Goal: Use online tool/utility: Utilize a website feature to perform a specific function

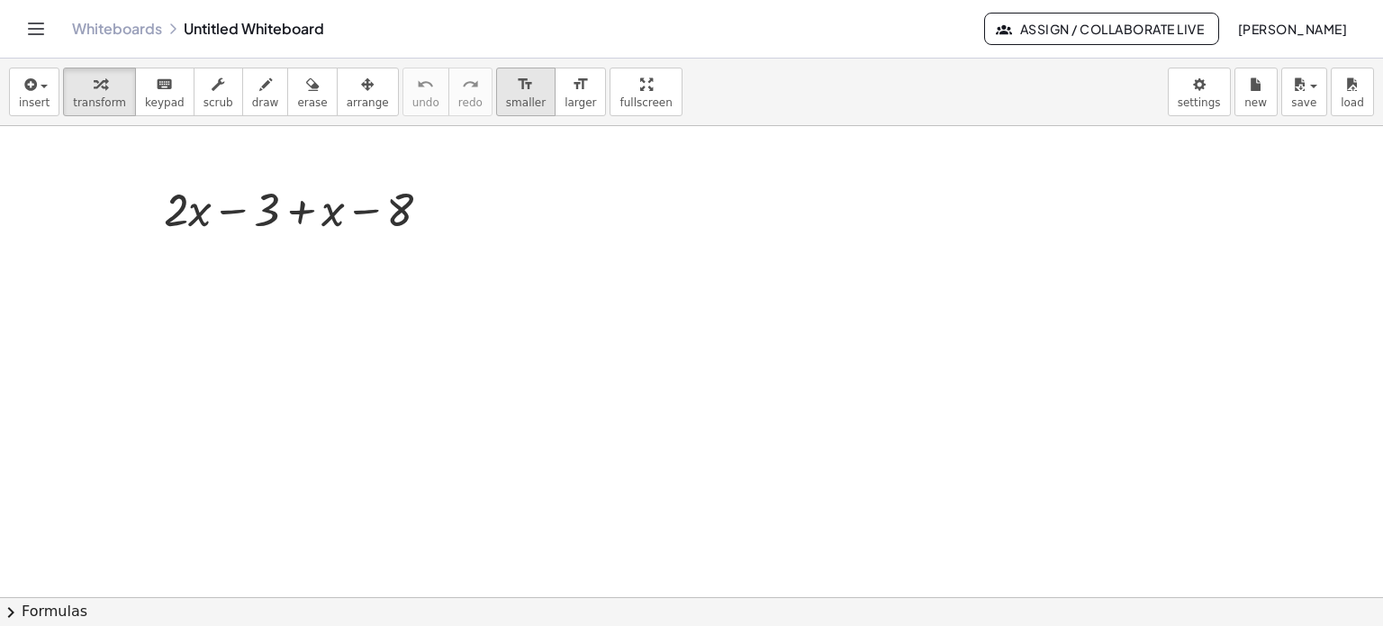
click at [517, 92] on icon "format_size" at bounding box center [525, 85] width 17 height 22
click at [565, 91] on div "format_size" at bounding box center [581, 84] width 32 height 22
drag, startPoint x: 341, startPoint y: 94, endPoint x: 342, endPoint y: 168, distance: 74.7
click at [347, 96] on span "arrange" at bounding box center [368, 102] width 42 height 13
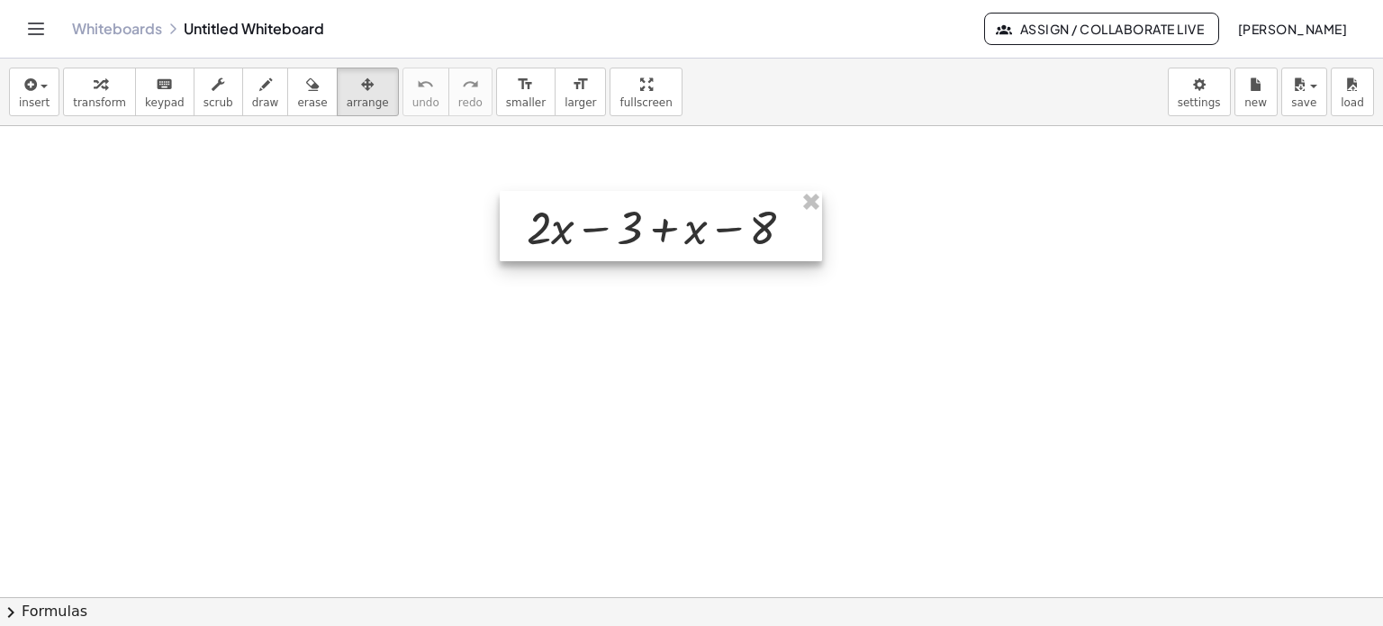
drag, startPoint x: 324, startPoint y: 231, endPoint x: 684, endPoint y: 249, distance: 360.6
click at [684, 249] on div at bounding box center [661, 226] width 322 height 70
click at [77, 77] on div "button" at bounding box center [99, 84] width 53 height 22
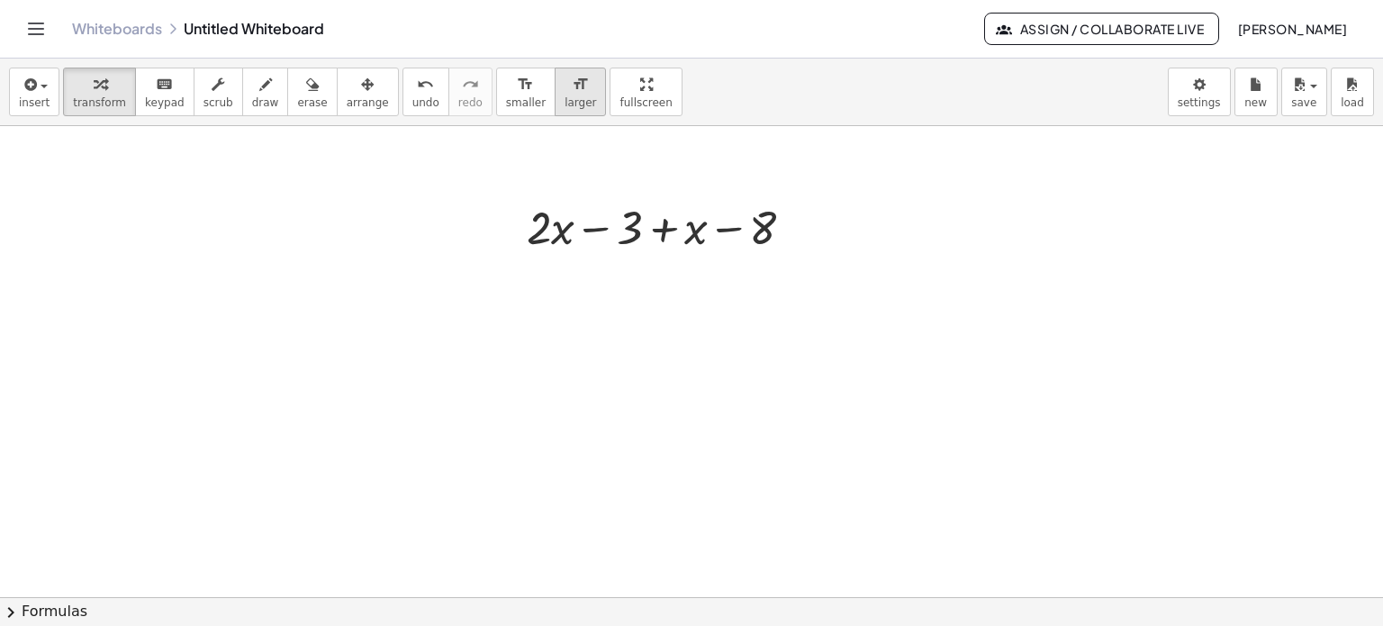
click at [555, 112] on button "format_size larger" at bounding box center [580, 92] width 51 height 49
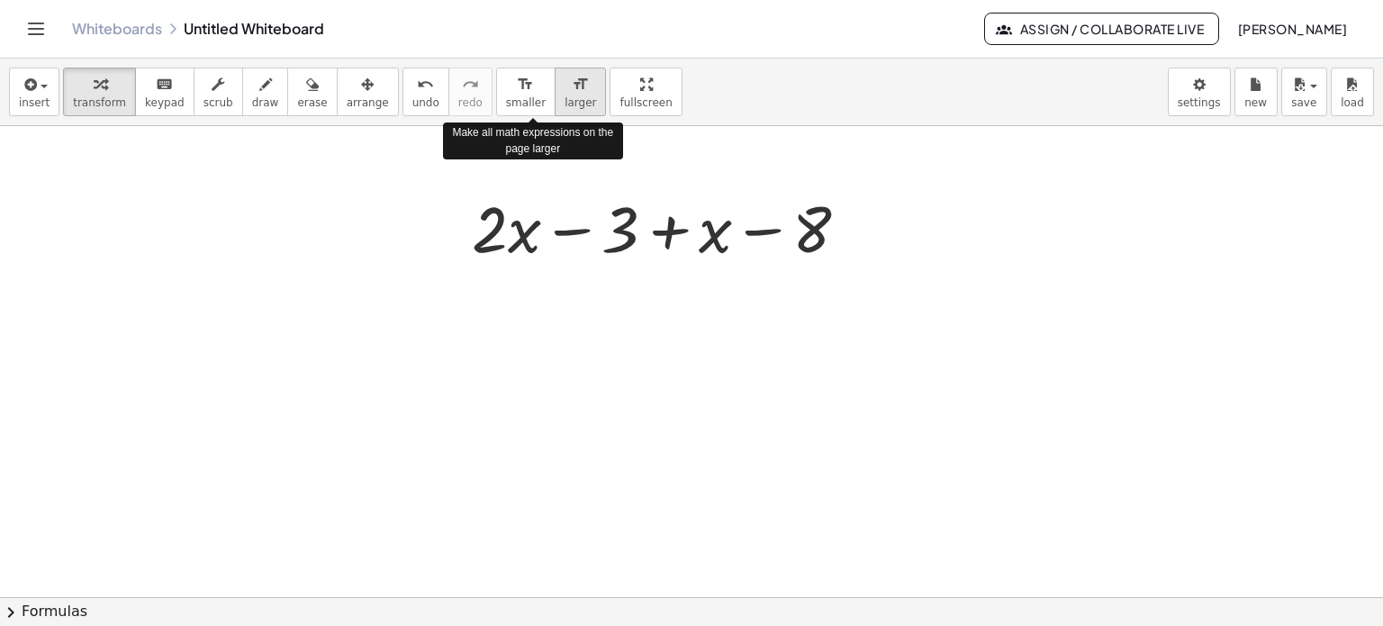
click at [555, 112] on button "format_size larger" at bounding box center [580, 92] width 51 height 49
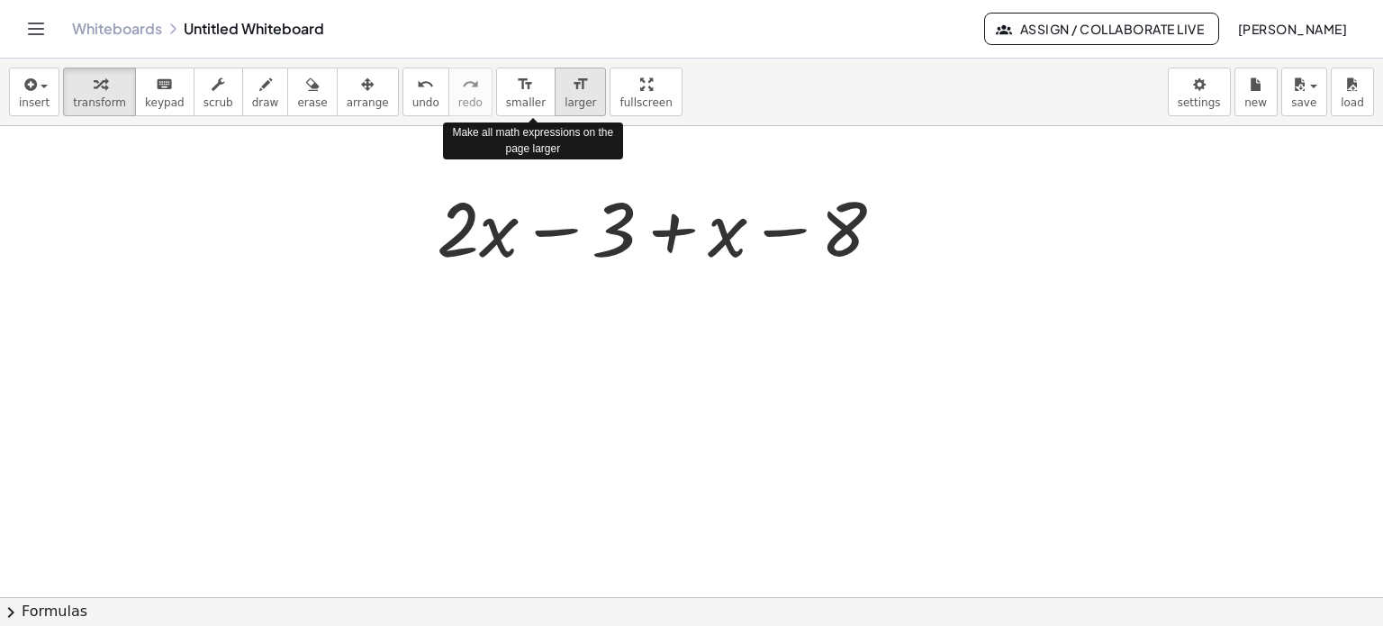
click at [555, 112] on button "format_size larger" at bounding box center [580, 92] width 51 height 49
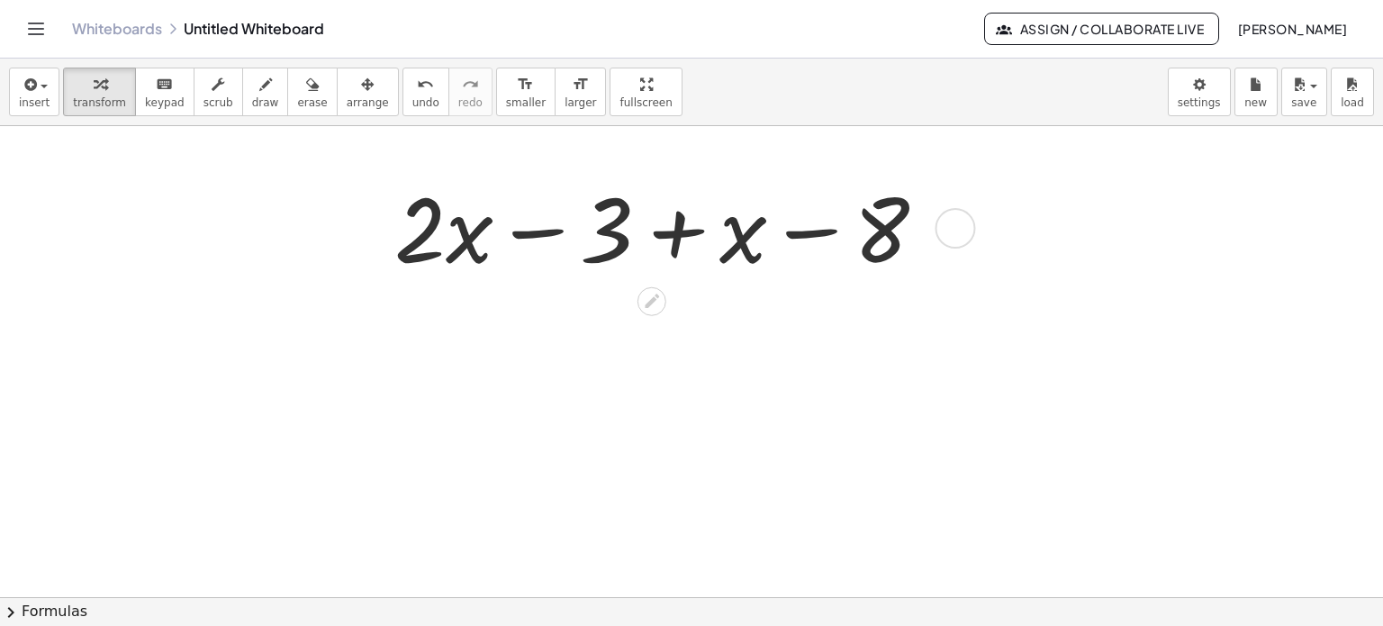
click at [544, 226] on div at bounding box center [667, 226] width 565 height 116
click at [540, 233] on div at bounding box center [667, 226] width 565 height 116
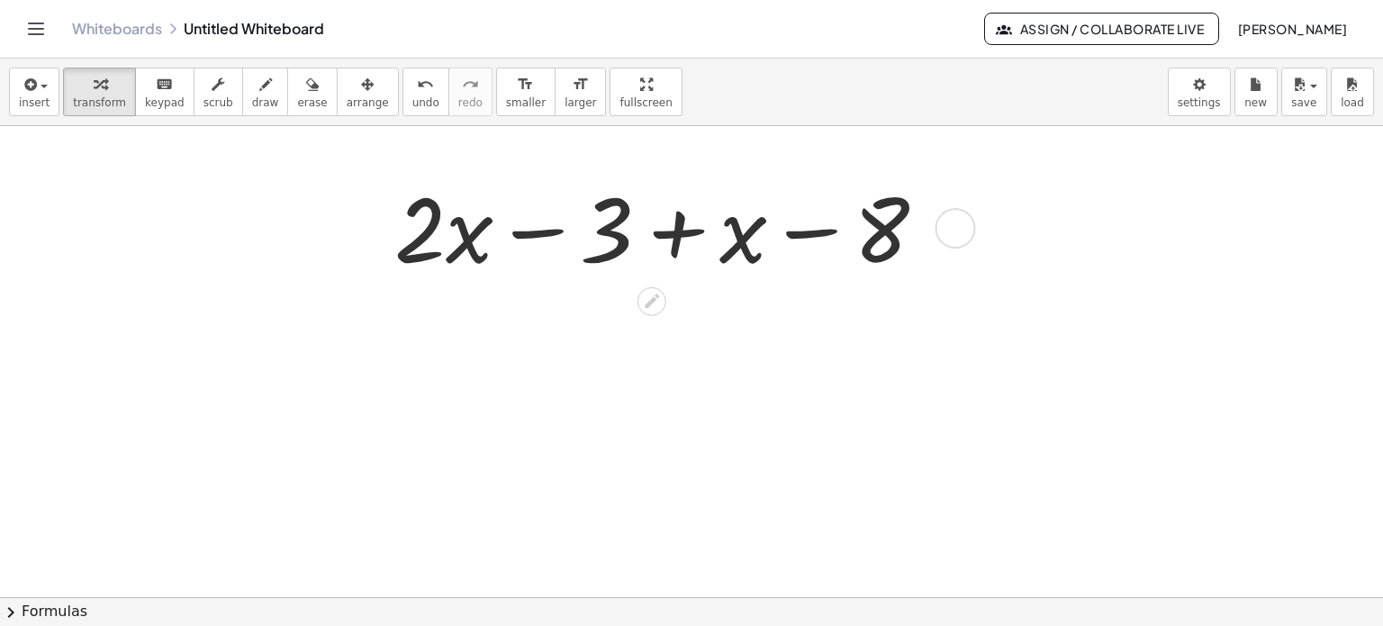
click at [539, 233] on div at bounding box center [667, 226] width 565 height 116
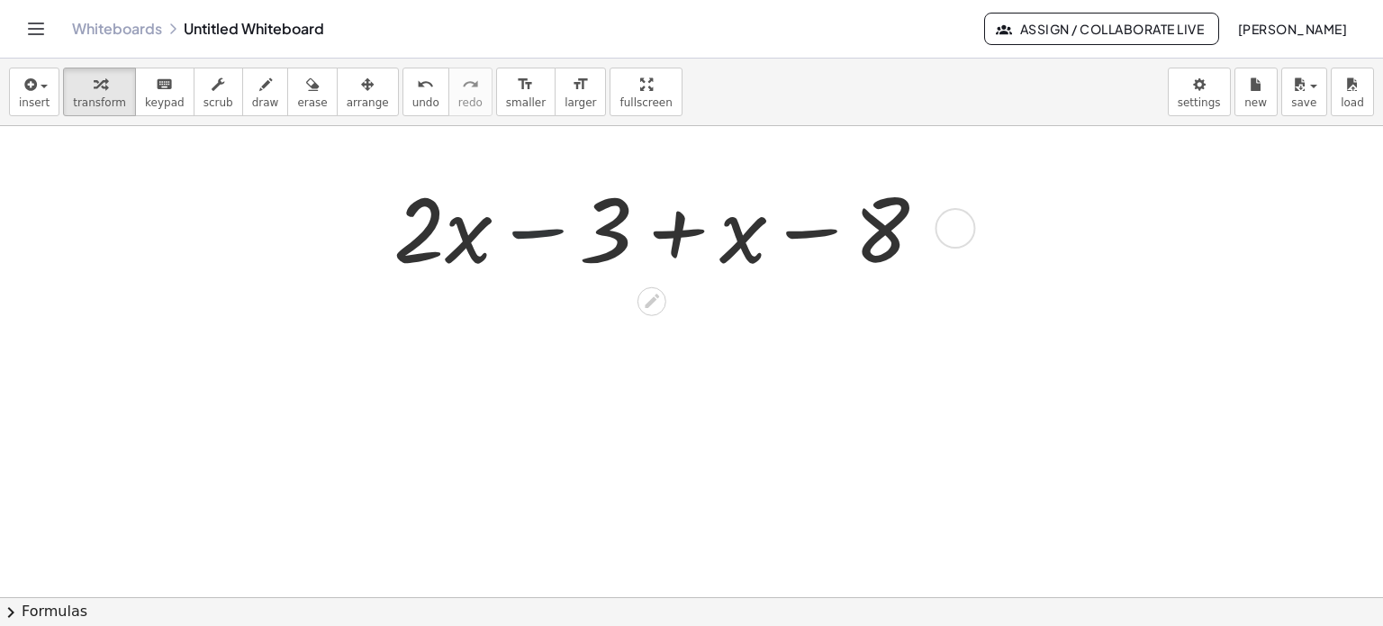
click at [539, 233] on div at bounding box center [667, 226] width 565 height 116
drag, startPoint x: 613, startPoint y: 244, endPoint x: 1004, endPoint y: 243, distance: 390.8
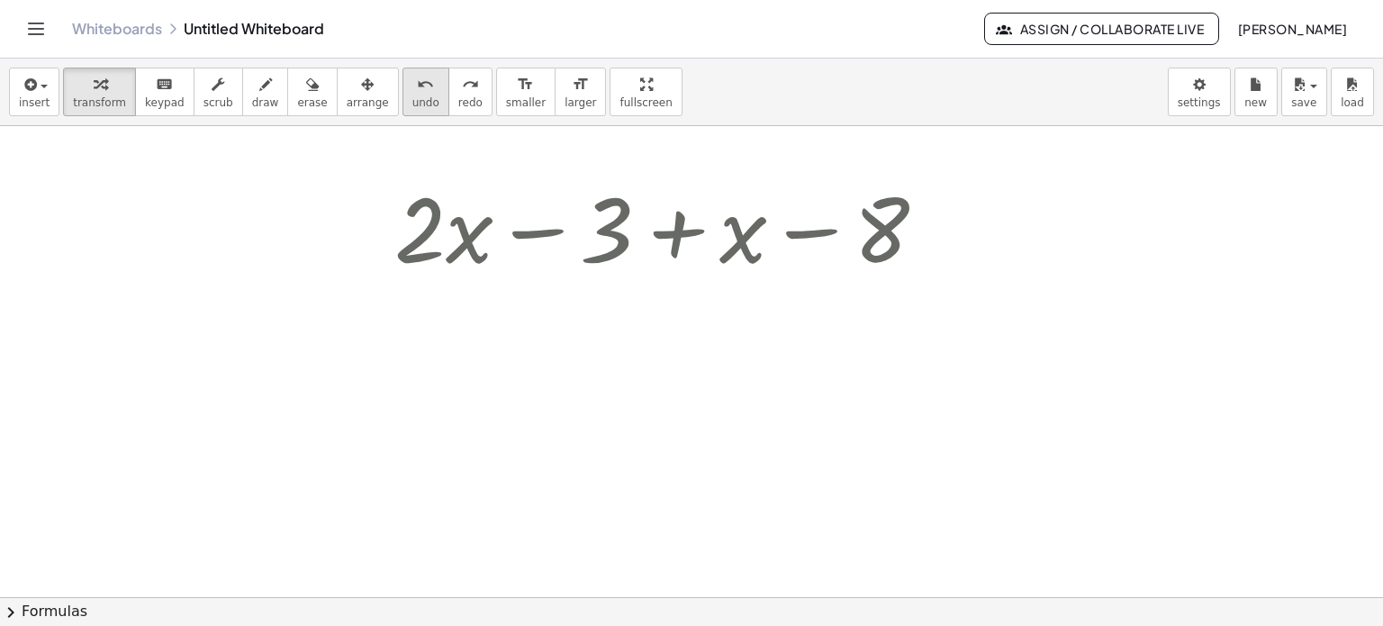
click at [412, 86] on div "undo" at bounding box center [425, 84] width 27 height 22
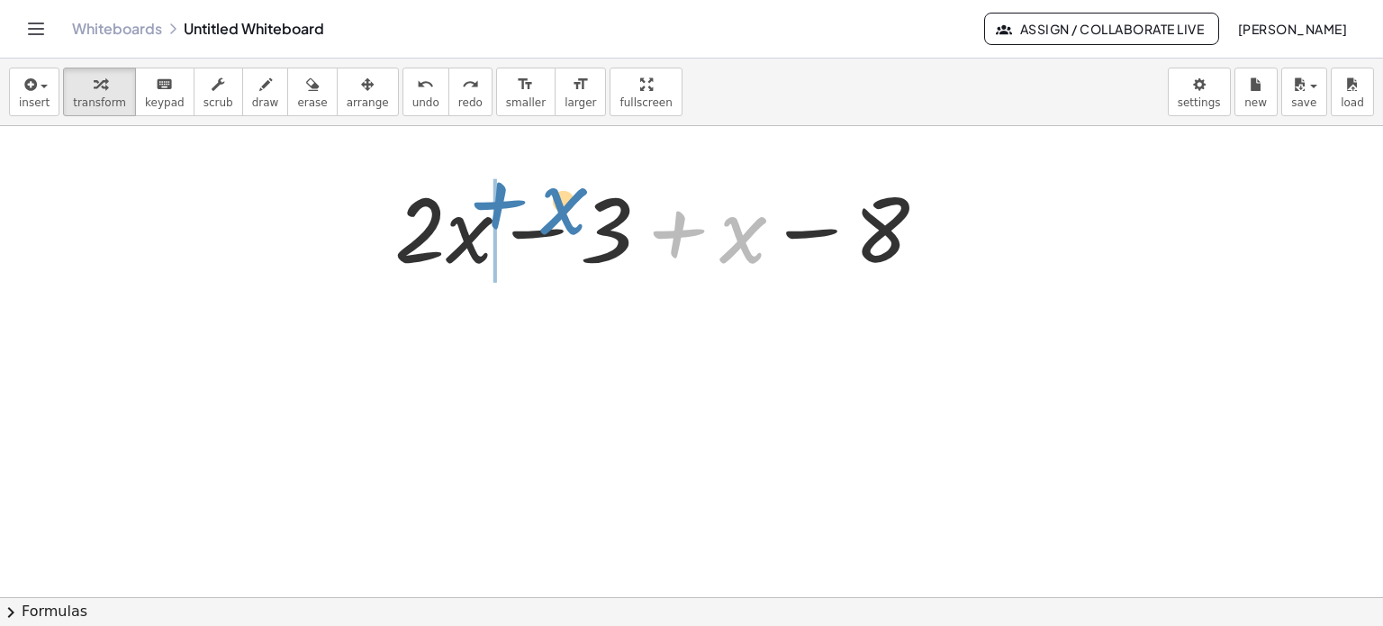
drag, startPoint x: 753, startPoint y: 226, endPoint x: 573, endPoint y: 198, distance: 182.2
click at [573, 198] on div at bounding box center [667, 226] width 565 height 116
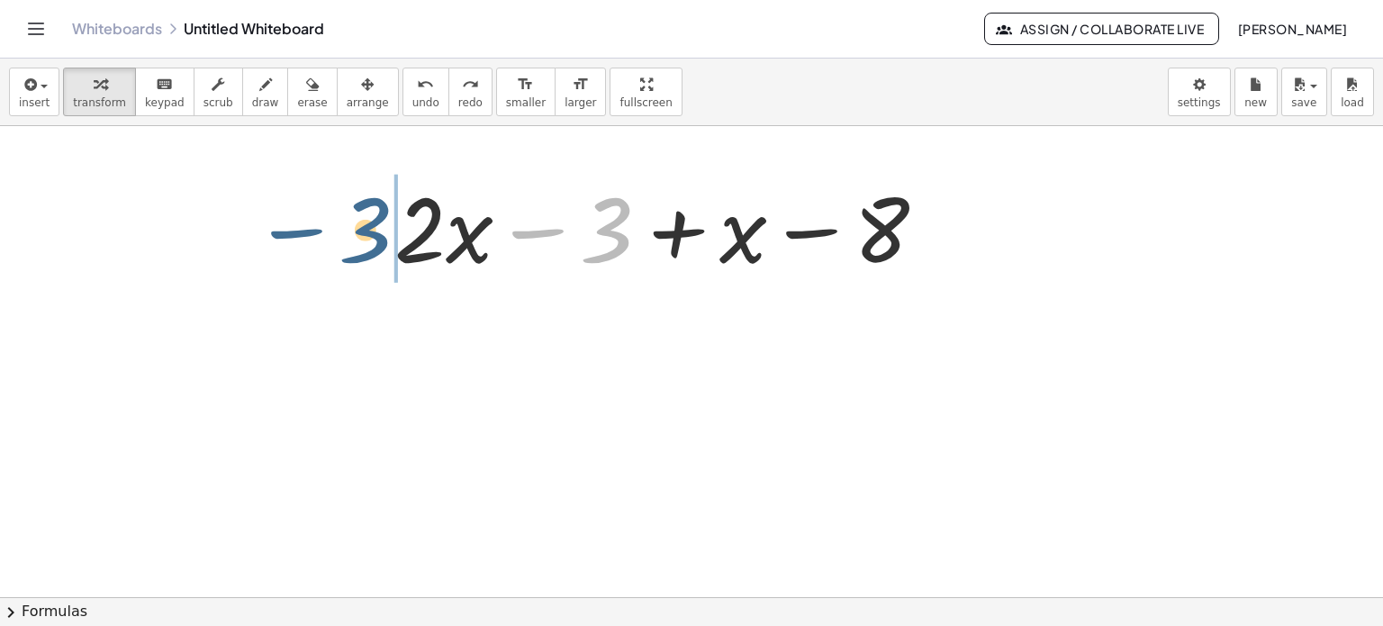
drag, startPoint x: 618, startPoint y: 232, endPoint x: 372, endPoint y: 239, distance: 245.9
click at [372, 239] on div "− 3 + · 2 · x − 3 + x − 8" at bounding box center [682, 226] width 631 height 125
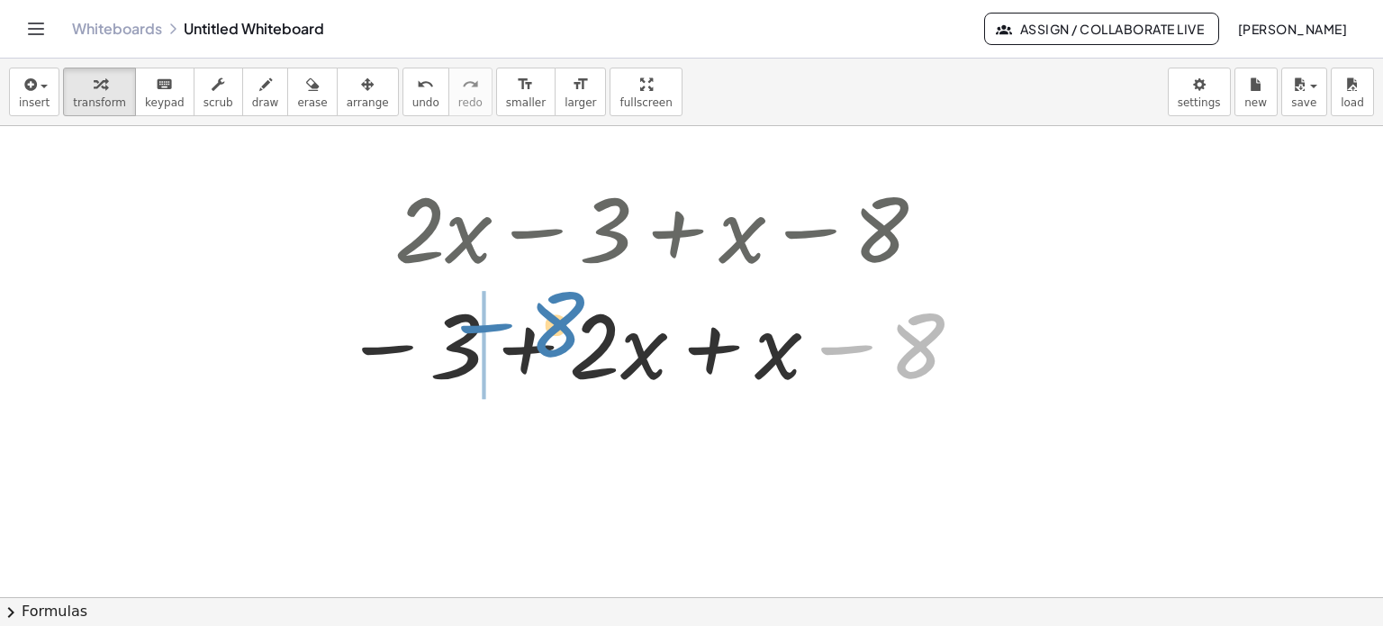
drag, startPoint x: 928, startPoint y: 342, endPoint x: 717, endPoint y: 479, distance: 252.0
click at [562, 322] on div at bounding box center [652, 343] width 636 height 116
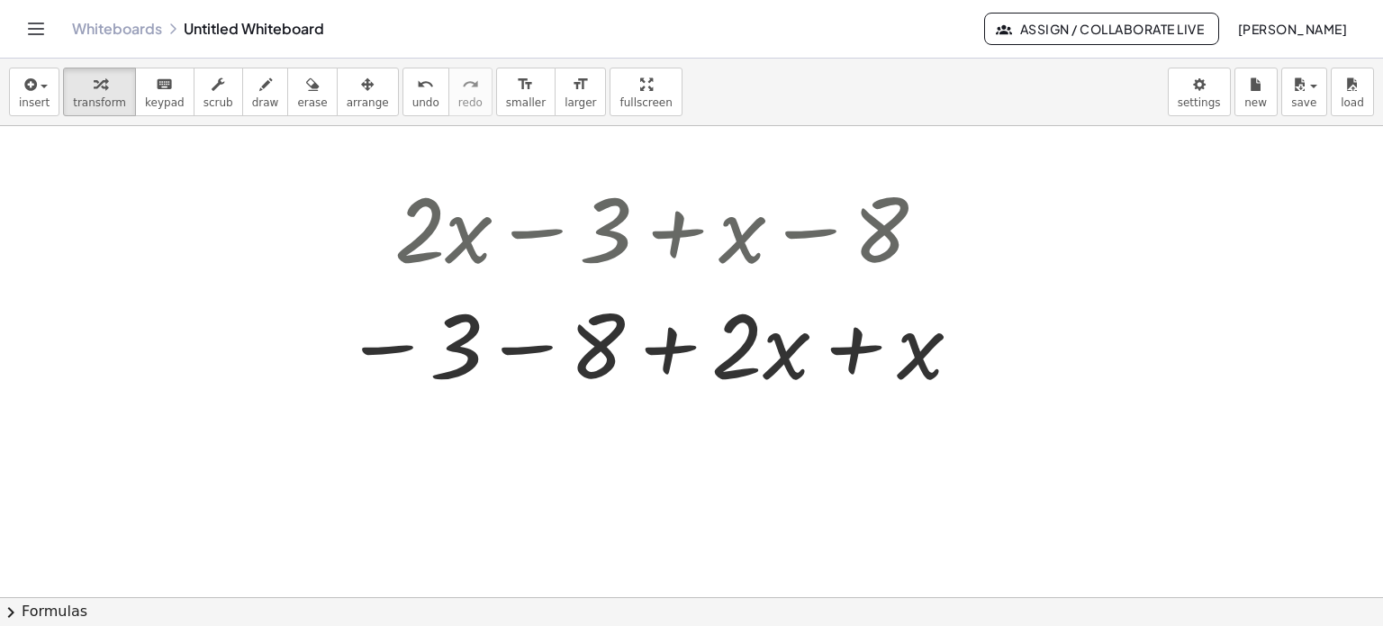
click at [538, 350] on div at bounding box center [652, 343] width 636 height 116
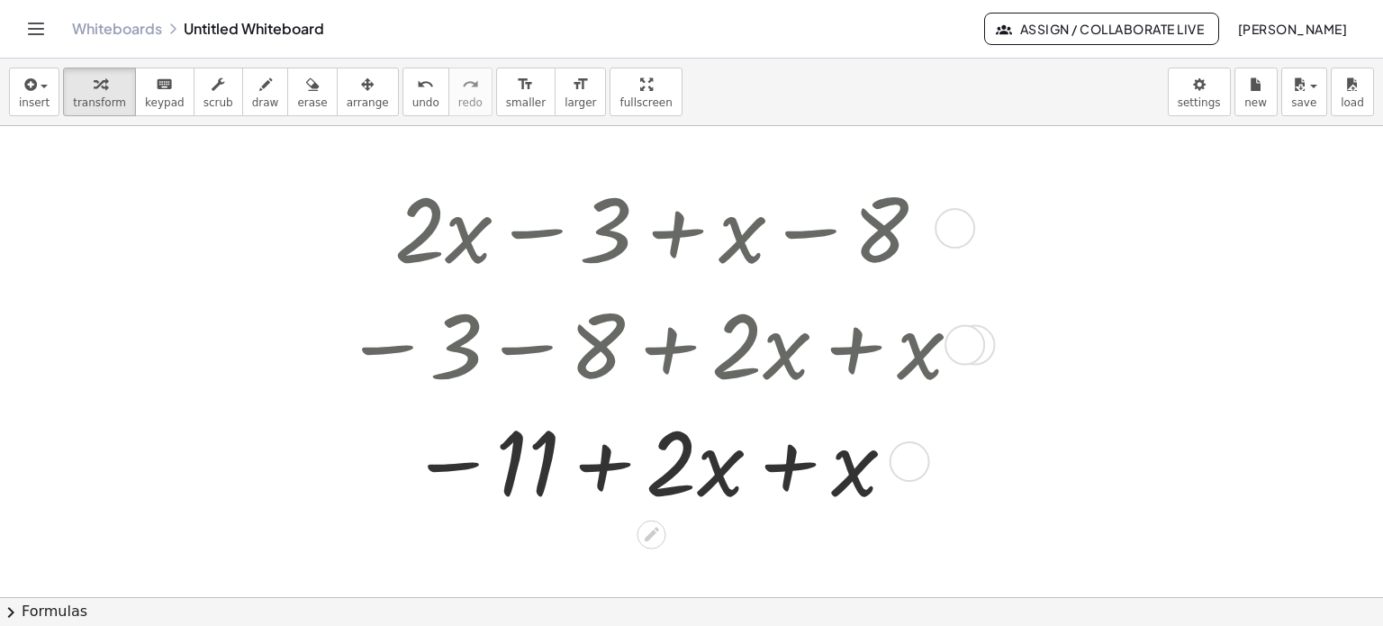
click at [766, 463] on div at bounding box center [652, 460] width 636 height 116
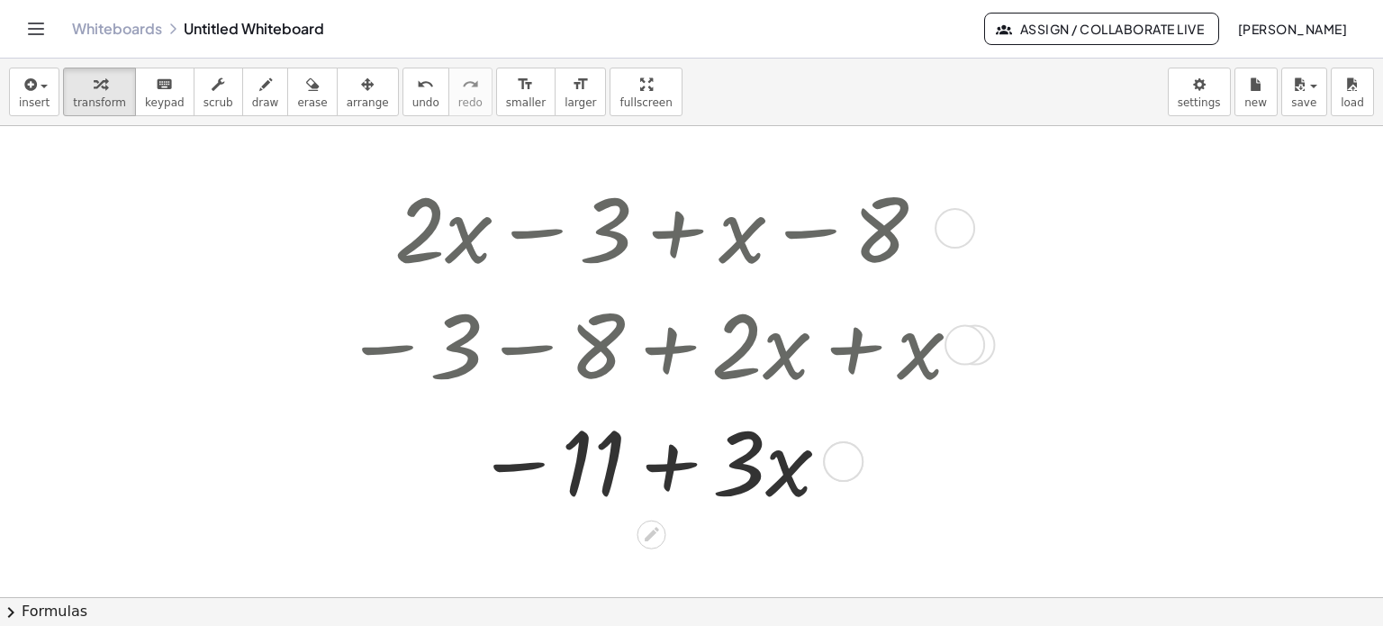
click at [679, 466] on div at bounding box center [652, 460] width 636 height 116
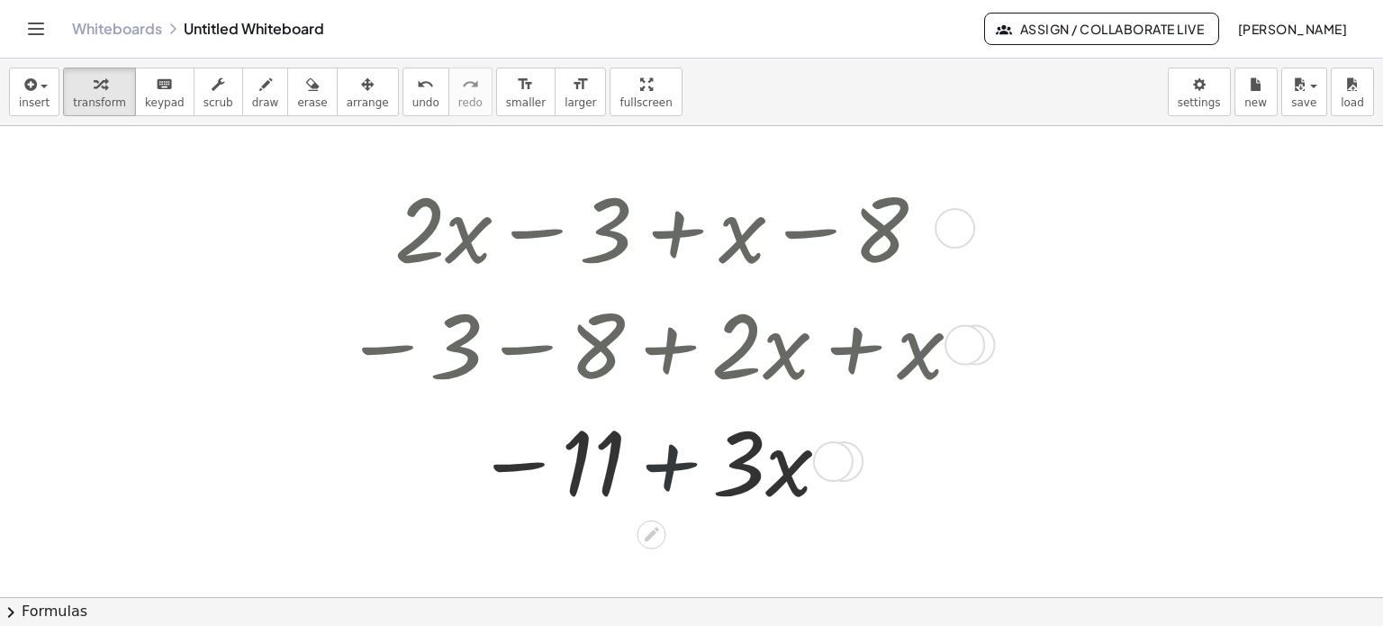
click at [679, 466] on div at bounding box center [652, 460] width 636 height 116
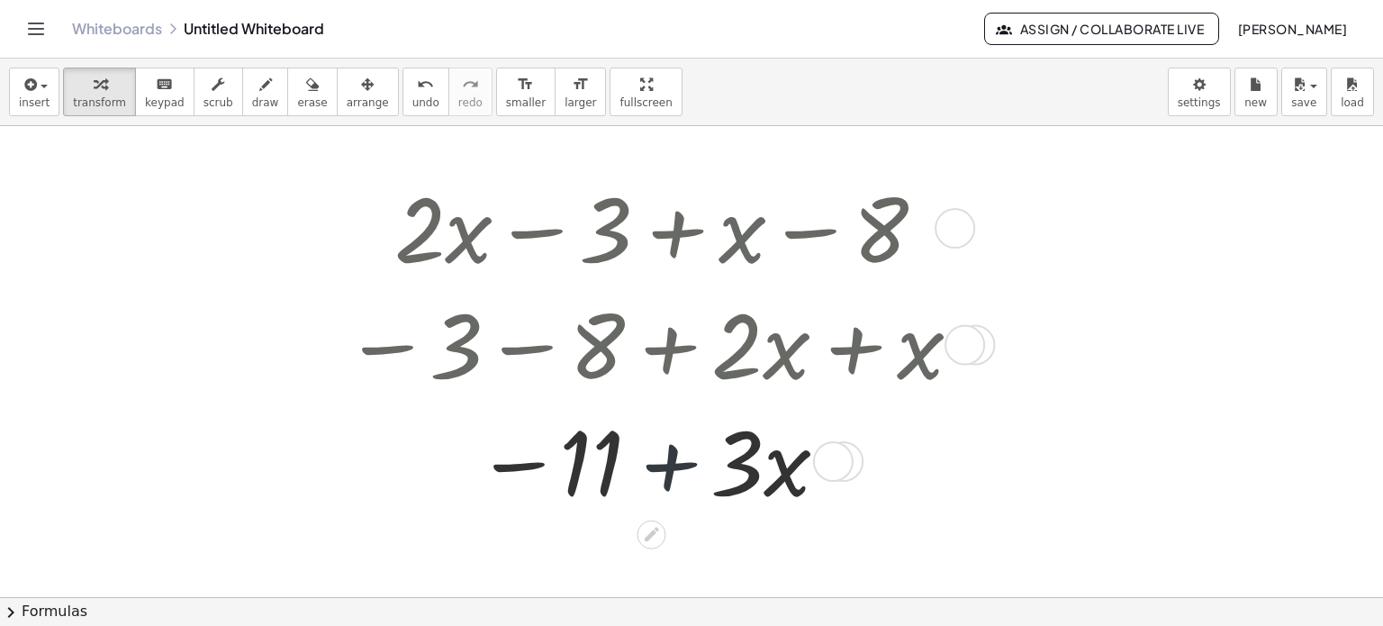
click at [679, 466] on div at bounding box center [652, 460] width 636 height 116
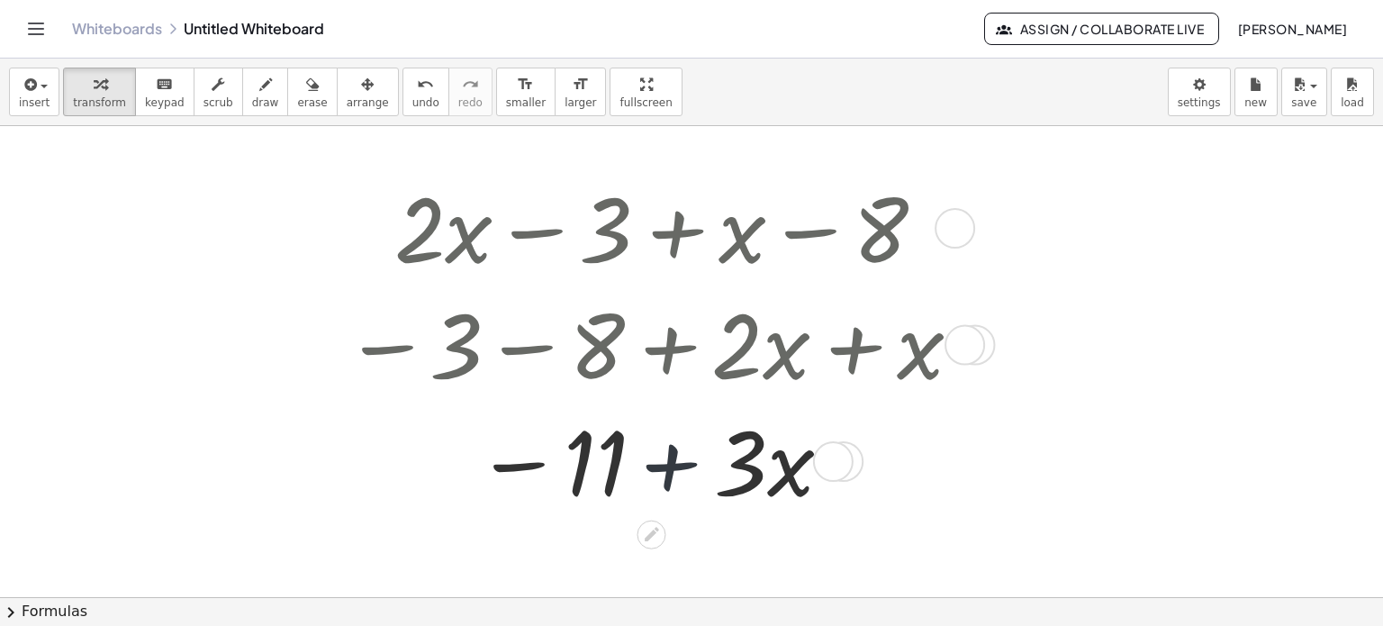
click at [679, 466] on div at bounding box center [652, 460] width 636 height 116
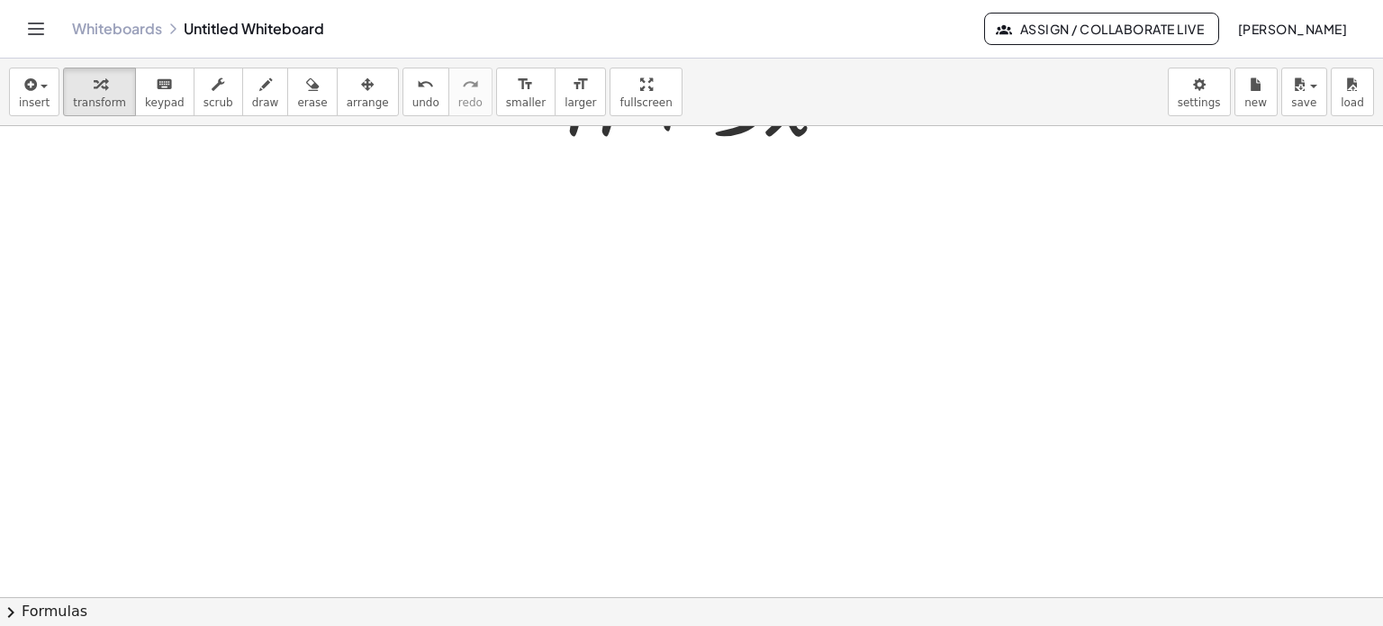
scroll to position [450, 0]
click at [276, 339] on div at bounding box center [691, 205] width 1383 height 1059
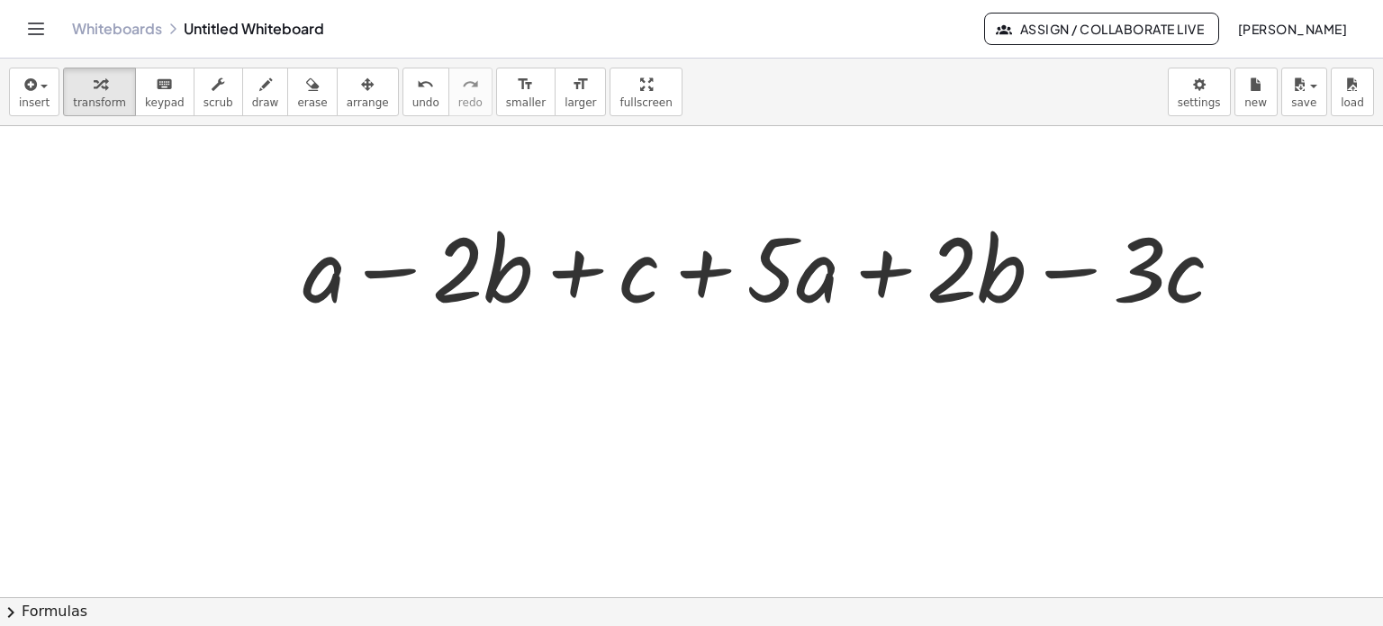
scroll to position [587, 0]
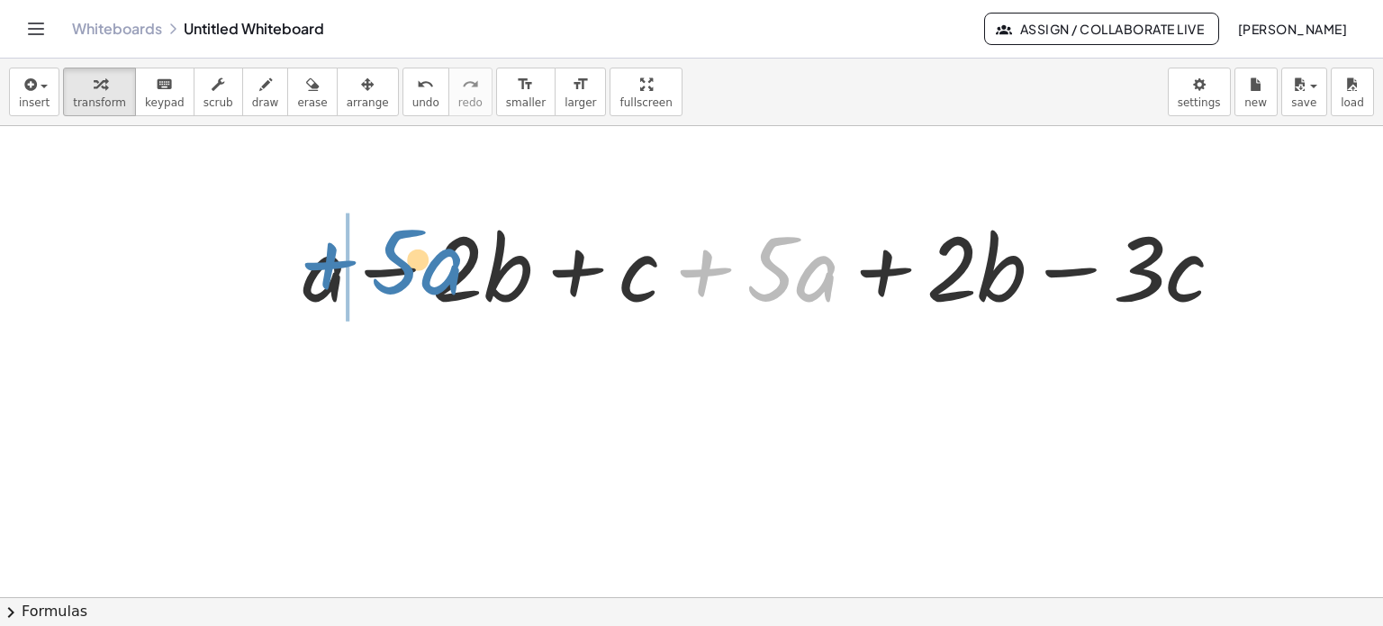
drag, startPoint x: 782, startPoint y: 258, endPoint x: 406, endPoint y: 251, distance: 375.5
click at [406, 251] on div at bounding box center [770, 265] width 953 height 116
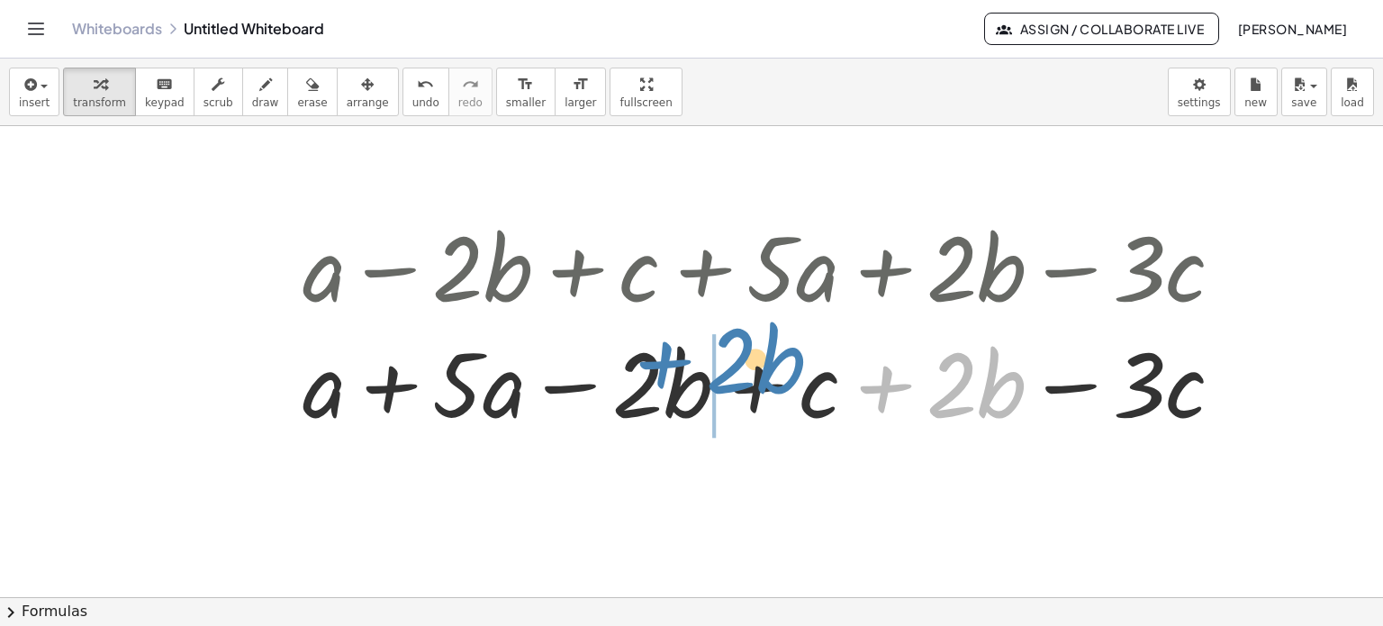
drag, startPoint x: 967, startPoint y: 391, endPoint x: 746, endPoint y: 366, distance: 221.9
click at [746, 366] on div at bounding box center [770, 381] width 953 height 116
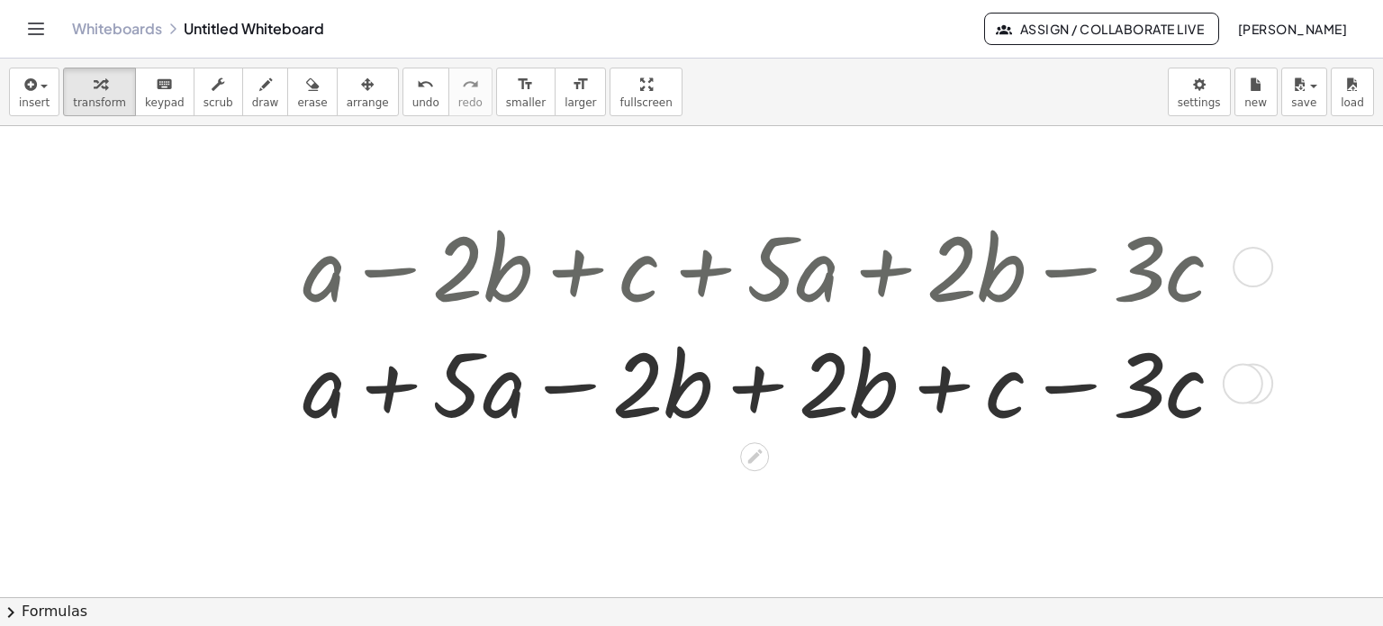
click at [394, 399] on div at bounding box center [770, 381] width 953 height 116
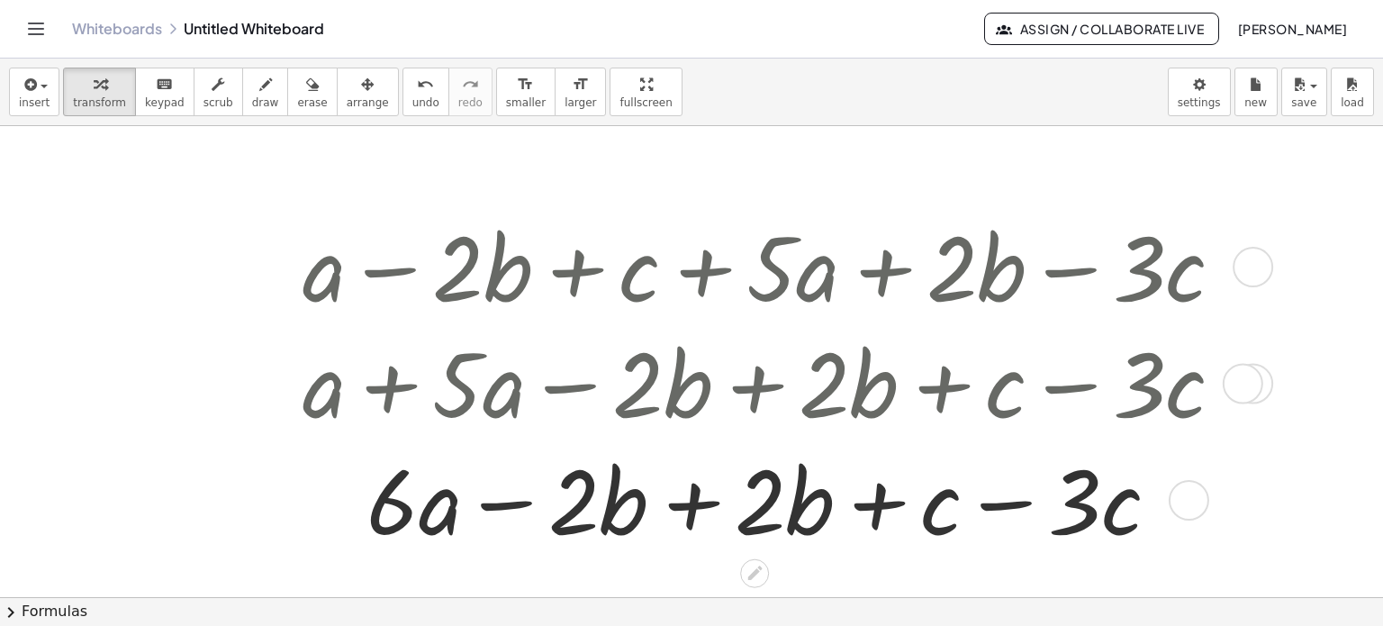
click at [681, 498] on div at bounding box center [770, 498] width 953 height 116
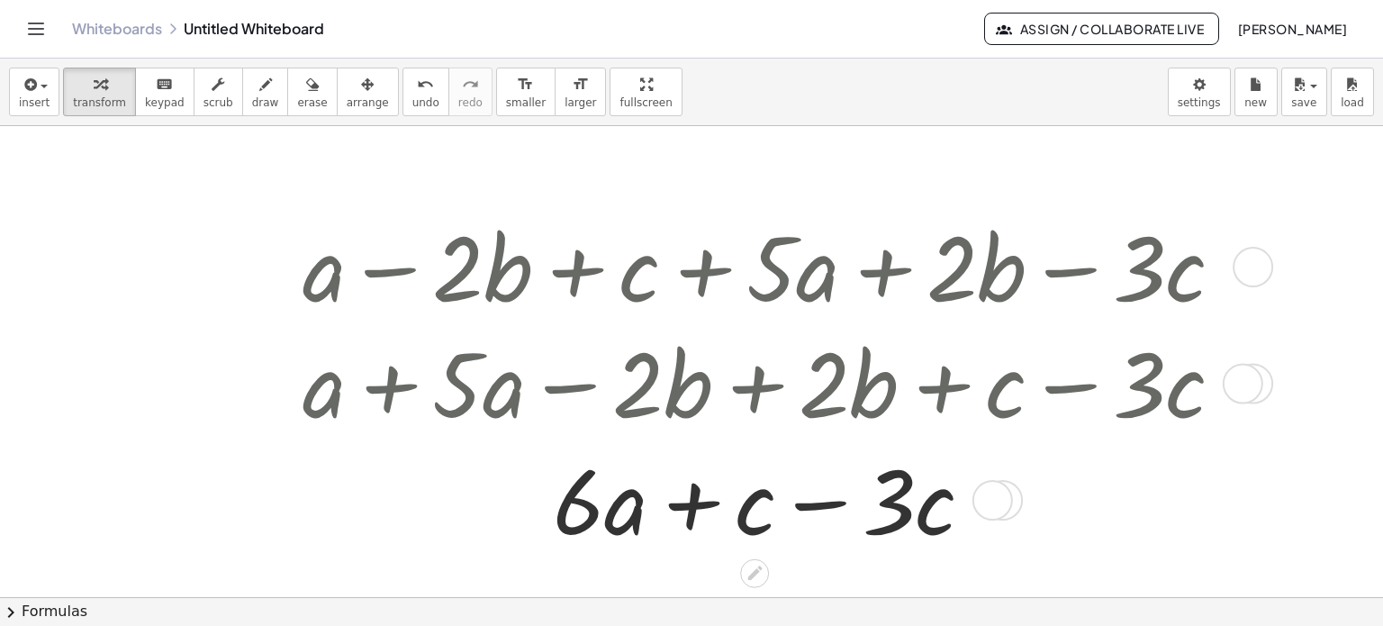
click at [836, 511] on div at bounding box center [770, 498] width 953 height 116
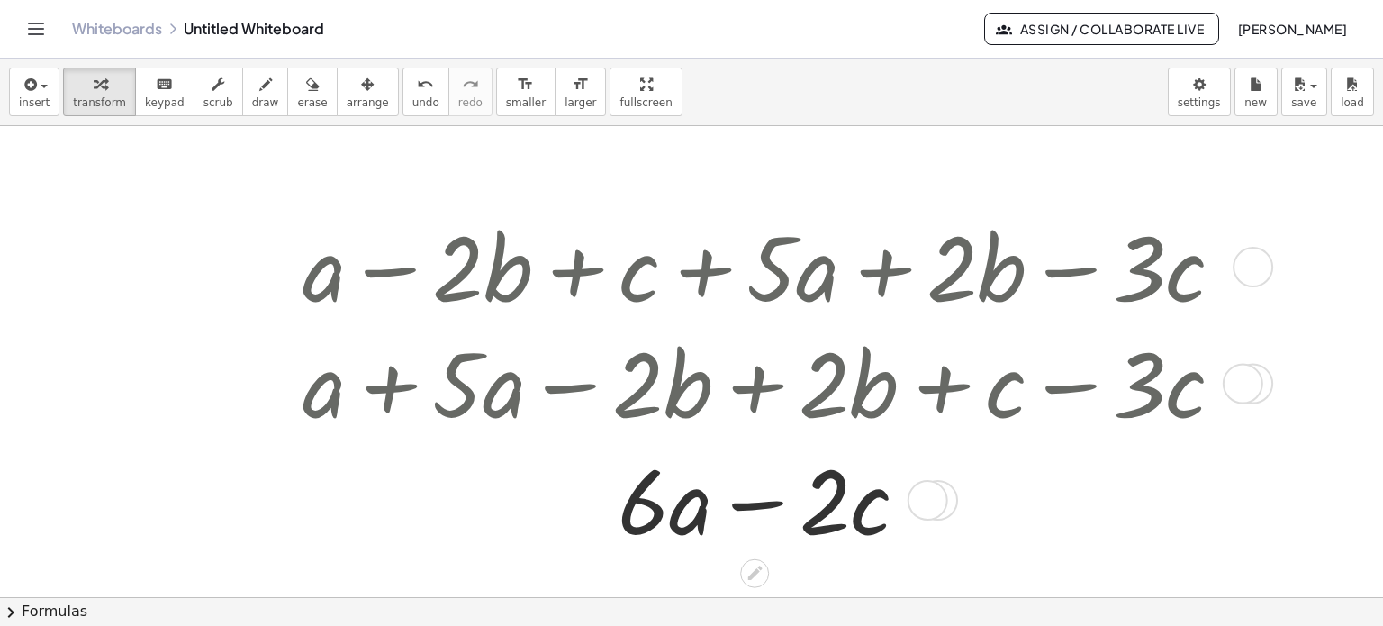
click at [756, 507] on div at bounding box center [770, 498] width 953 height 116
click at [769, 507] on div at bounding box center [770, 498] width 953 height 116
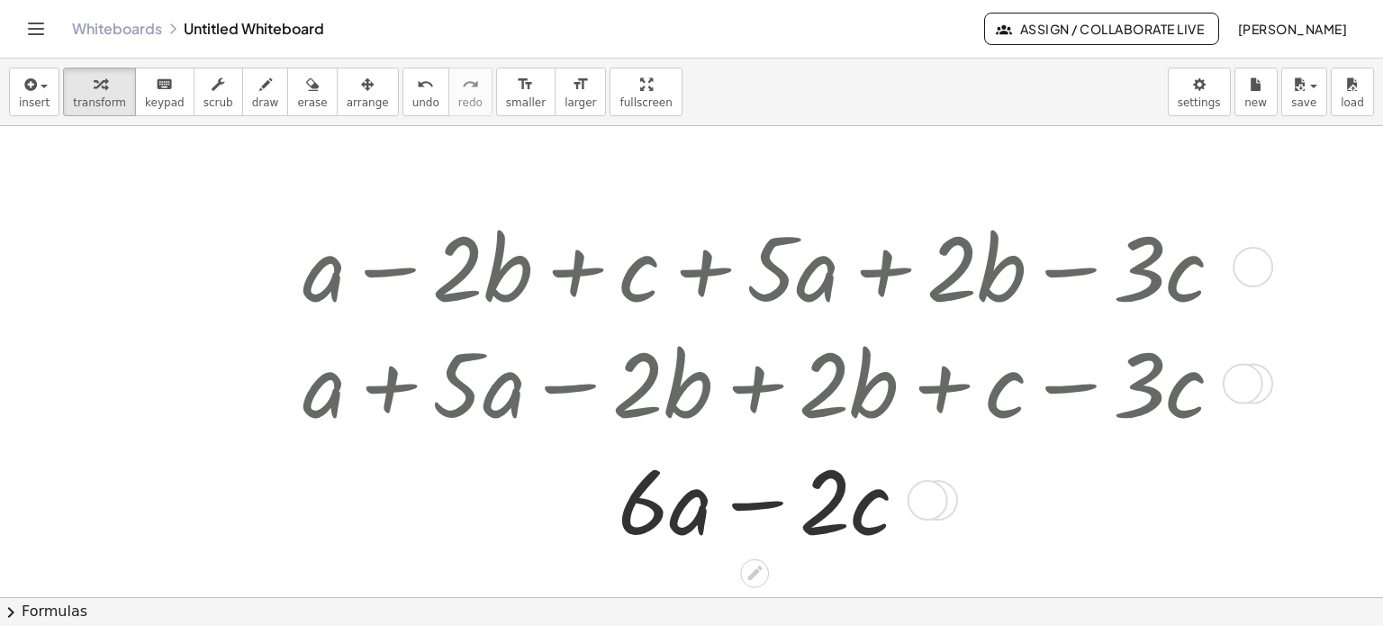
click at [769, 507] on div at bounding box center [770, 498] width 953 height 116
drag, startPoint x: 832, startPoint y: 499, endPoint x: 652, endPoint y: 488, distance: 180.4
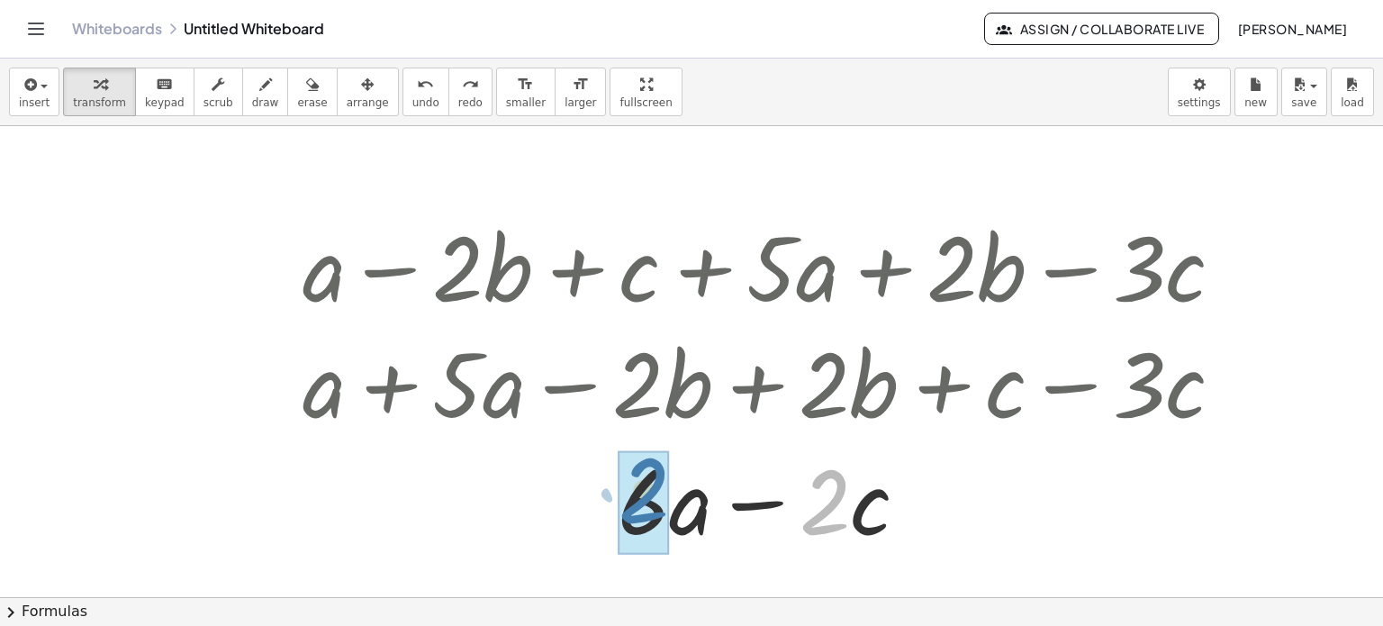
drag, startPoint x: 828, startPoint y: 509, endPoint x: 670, endPoint y: 477, distance: 161.6
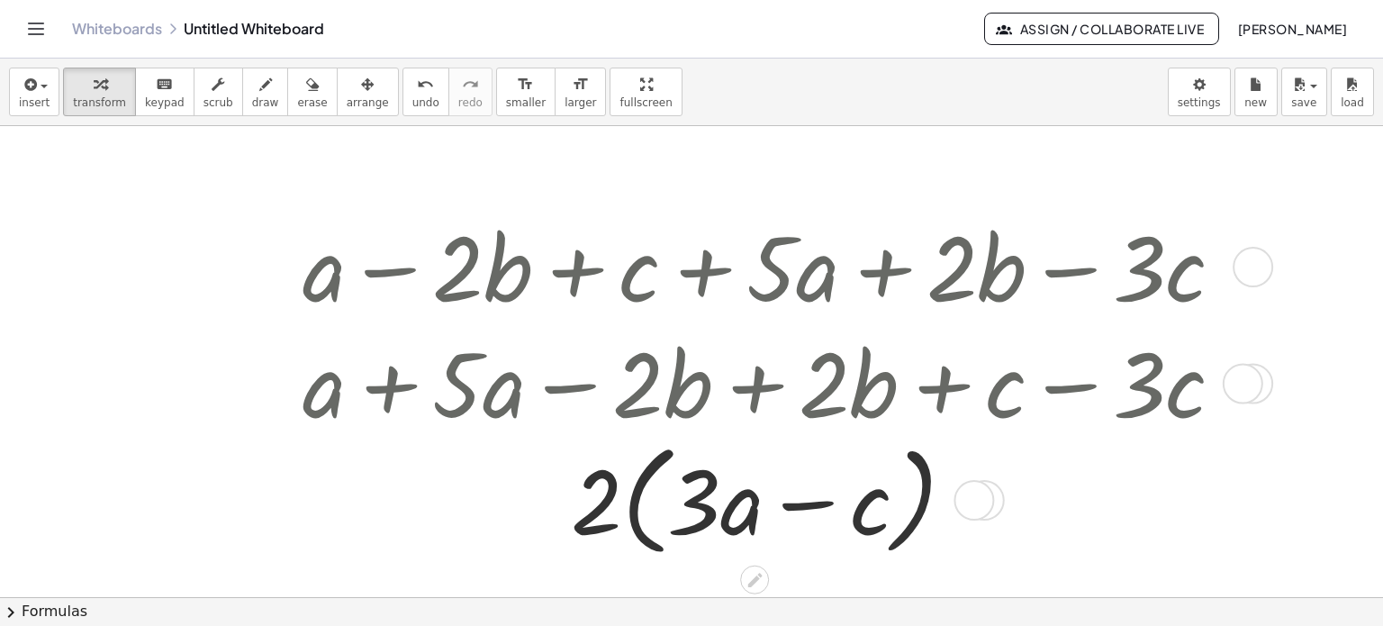
click at [630, 513] on div at bounding box center [770, 498] width 953 height 131
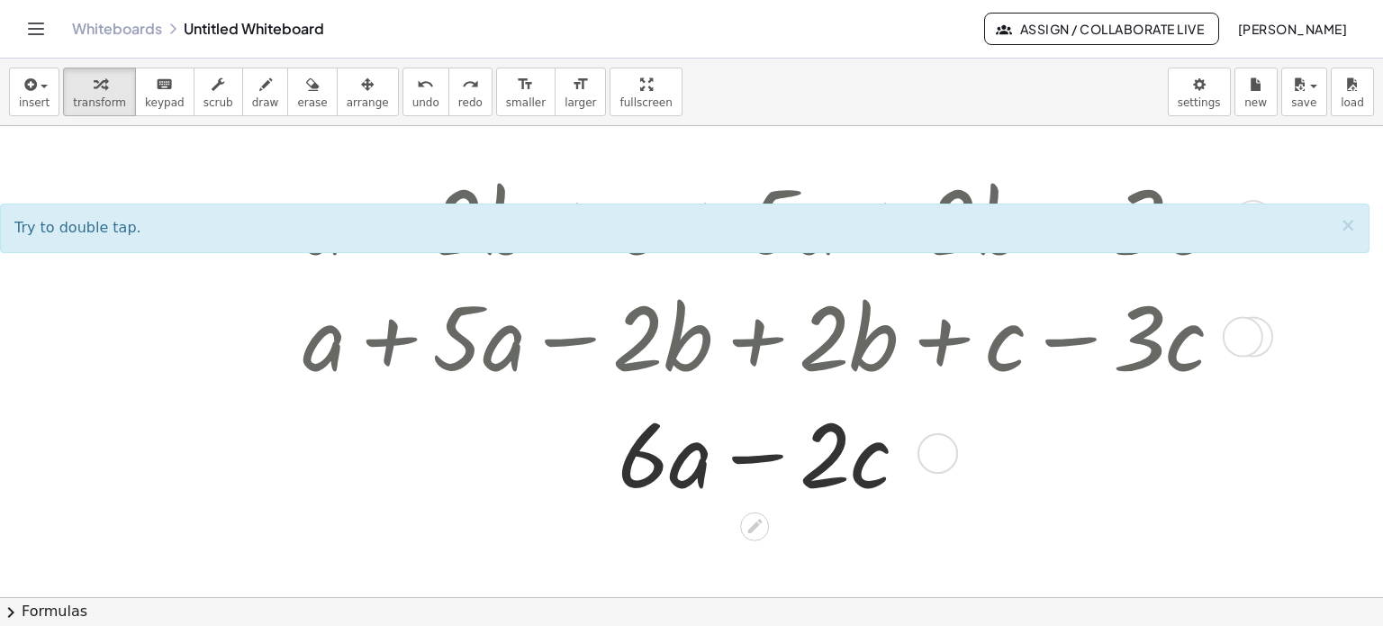
scroll to position [497, 0]
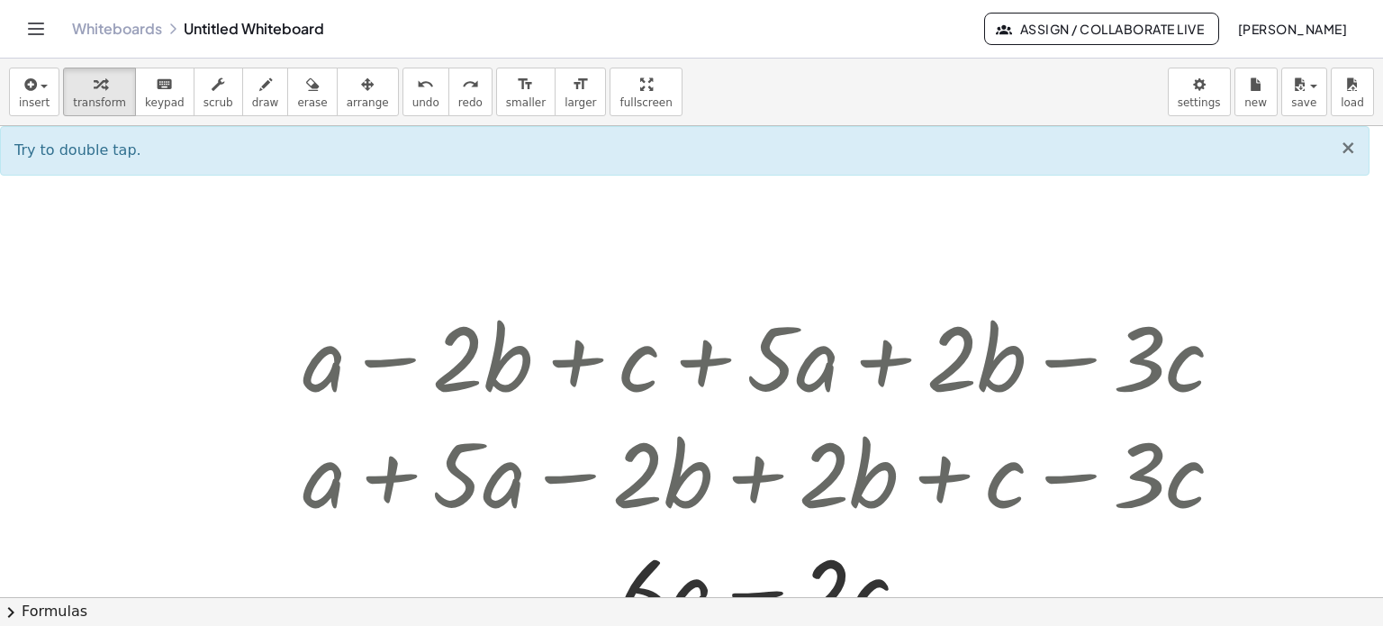
click at [1349, 151] on span "×" at bounding box center [1348, 148] width 16 height 22
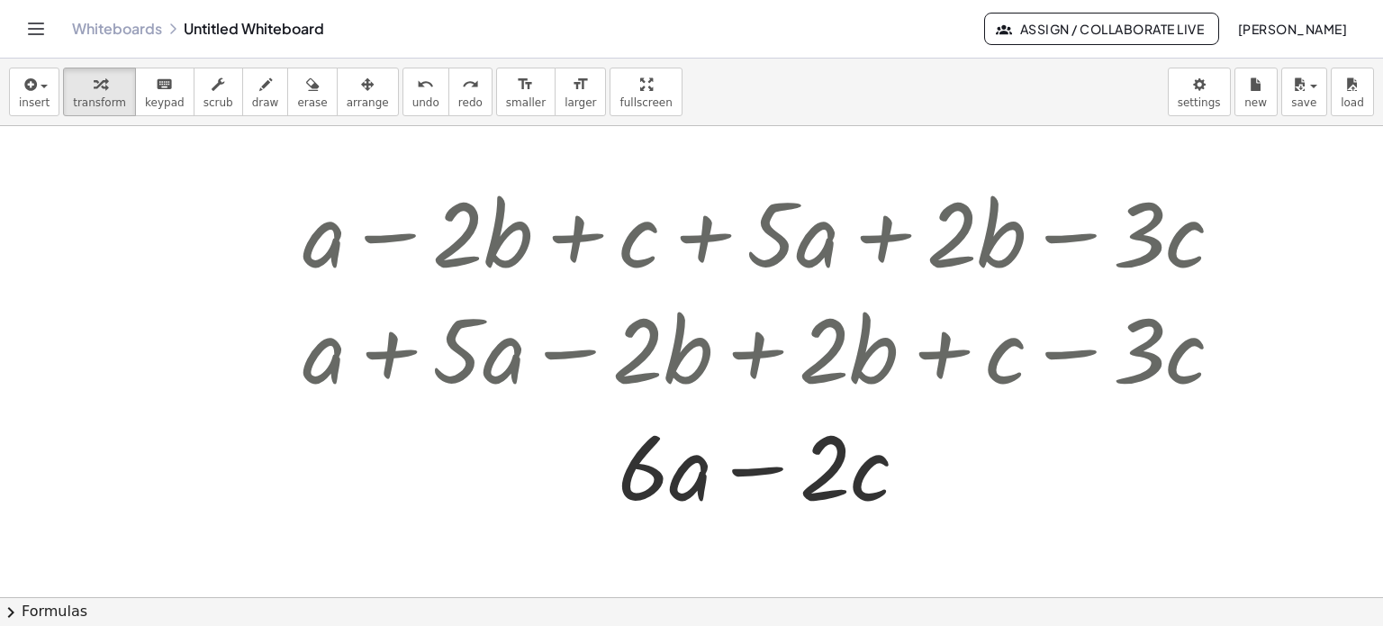
scroll to position [677, 0]
